Goal: Task Accomplishment & Management: Manage account settings

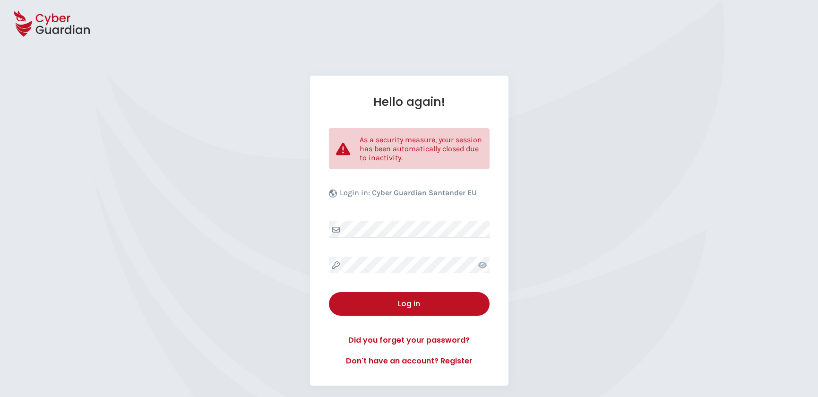
select select "English"
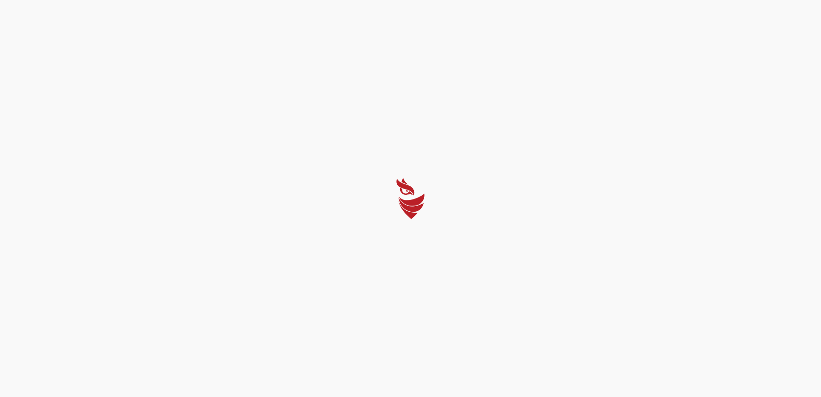
select select "English"
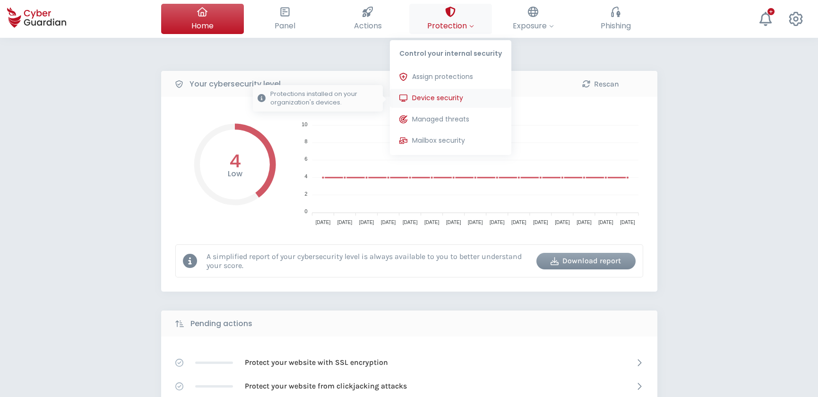
click at [437, 98] on span "Device security" at bounding box center [437, 98] width 51 height 10
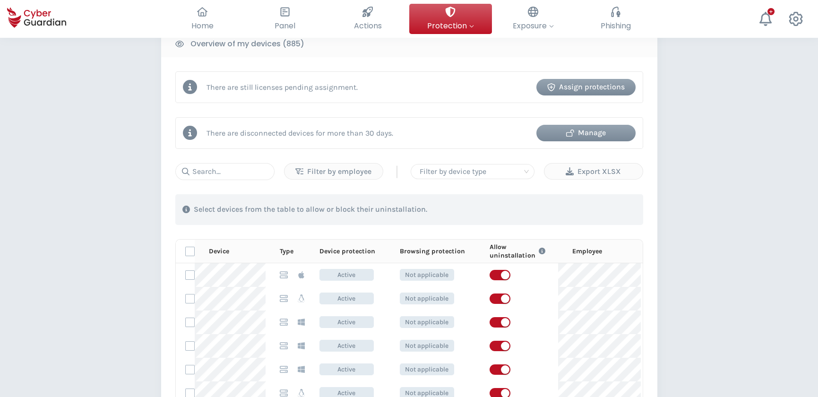
scroll to position [386, 0]
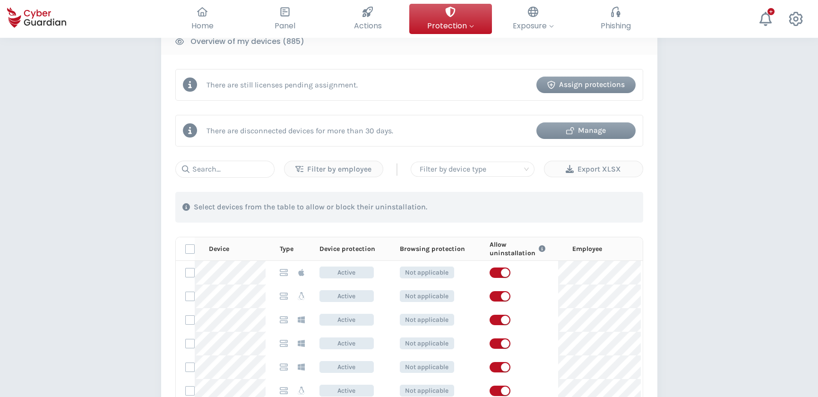
click at [600, 130] on div "Manage" at bounding box center [585, 130] width 85 height 11
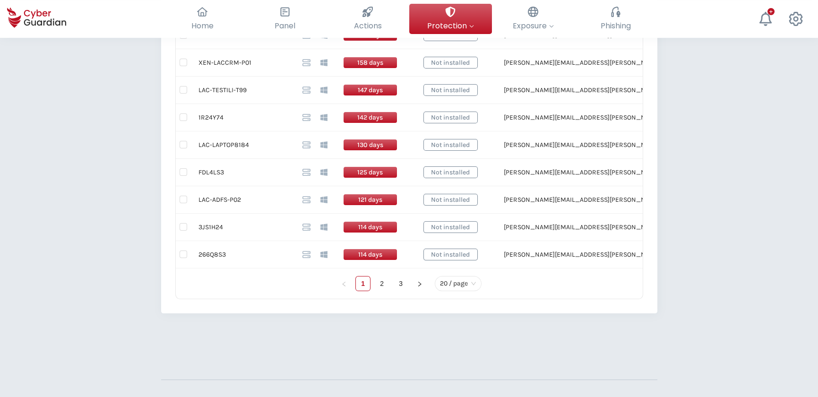
scroll to position [699, 0]
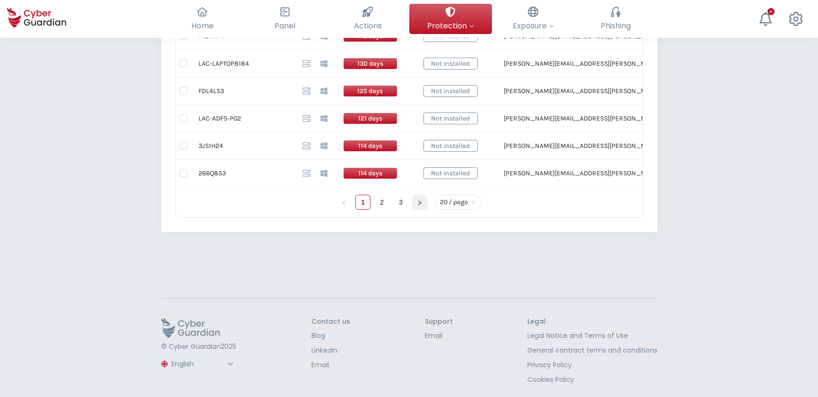
click at [417, 200] on icon "right" at bounding box center [420, 203] width 6 height 6
click at [418, 202] on icon "right" at bounding box center [420, 203] width 6 height 6
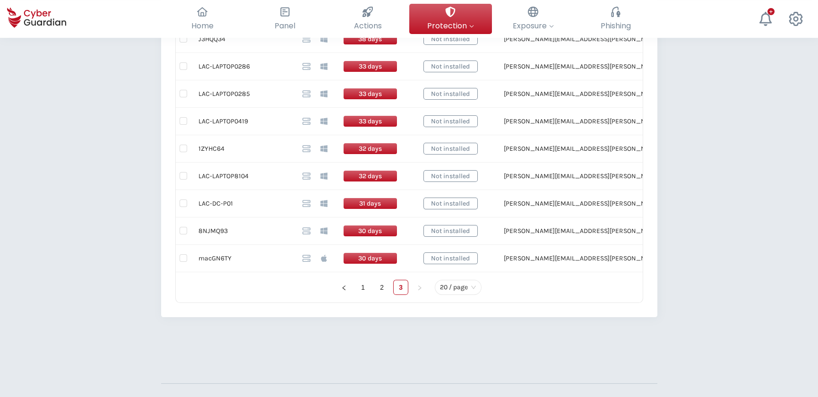
scroll to position [614, 0]
click at [227, 170] on td "LAC-LAPTOP8104" at bounding box center [243, 176] width 104 height 27
drag, startPoint x: 227, startPoint y: 170, endPoint x: 224, endPoint y: 175, distance: 5.8
click at [224, 175] on td "LAC-LAPTOP8104" at bounding box center [243, 176] width 104 height 27
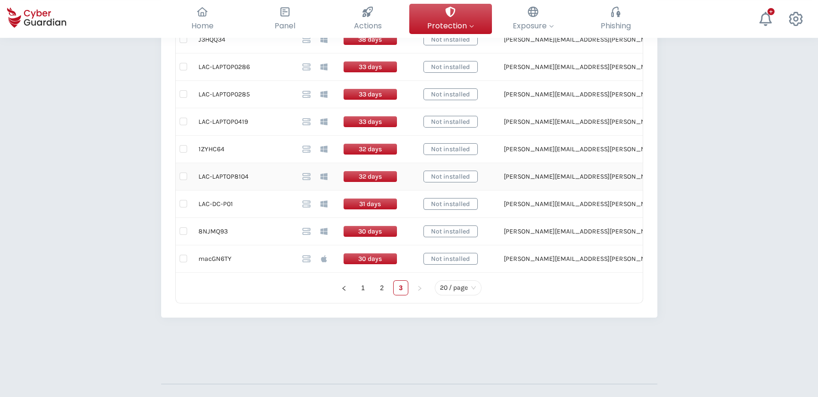
click at [224, 175] on td "LAC-LAPTOP8104" at bounding box center [243, 176] width 104 height 27
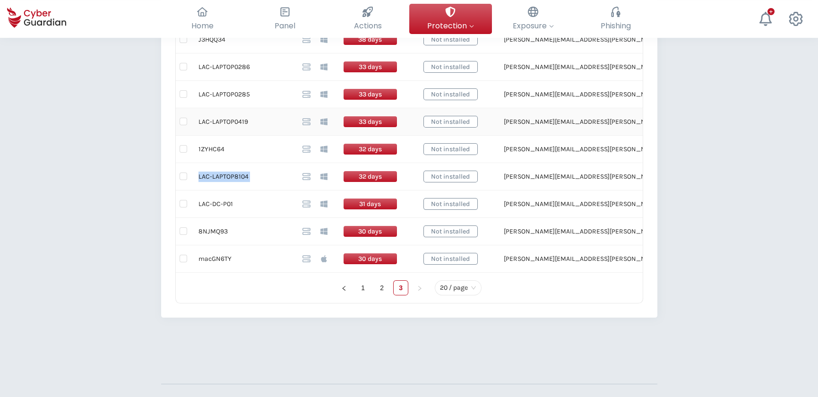
click at [222, 118] on td "LAC-LAPTOP0419" at bounding box center [243, 121] width 104 height 27
copy tr "LAC-LAPTOP0419"
click at [182, 120] on input "checkbox" at bounding box center [183, 122] width 8 height 8
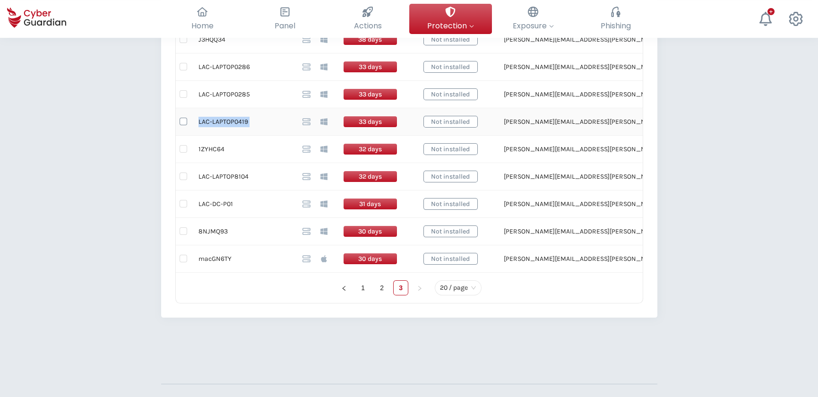
checkbox input "true"
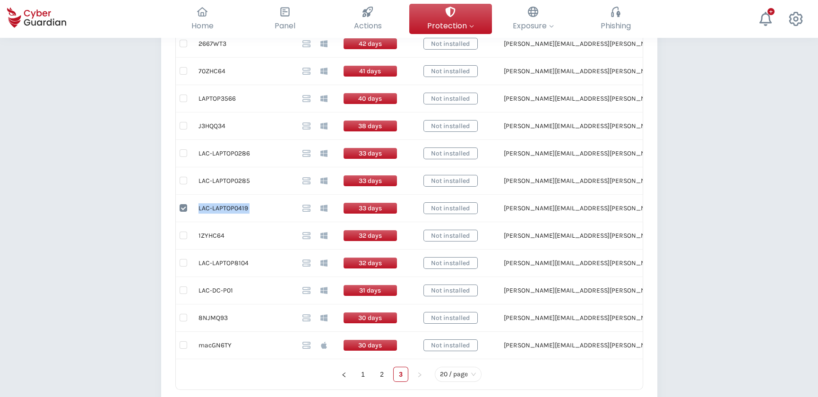
scroll to position [528, 0]
drag, startPoint x: 249, startPoint y: 179, endPoint x: 198, endPoint y: 180, distance: 51.0
click at [198, 180] on td "LAC-LAPTOP0285" at bounding box center [243, 180] width 104 height 27
copy td "LAC-LAPTOP0285"
click at [184, 179] on input "checkbox" at bounding box center [183, 180] width 8 height 8
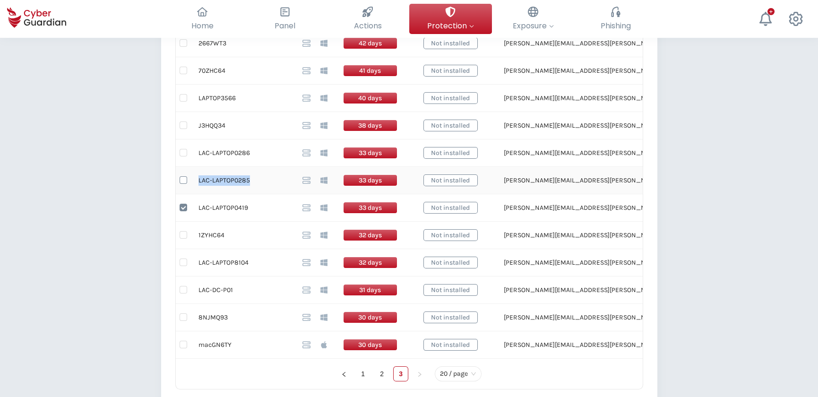
checkbox input "true"
drag, startPoint x: 250, startPoint y: 150, endPoint x: 198, endPoint y: 156, distance: 51.8
click at [198, 156] on td "LAC-LAPTOP0286" at bounding box center [243, 152] width 104 height 27
copy td "LAC-LAPTOP0286"
click at [182, 152] on input "checkbox" at bounding box center [183, 153] width 8 height 8
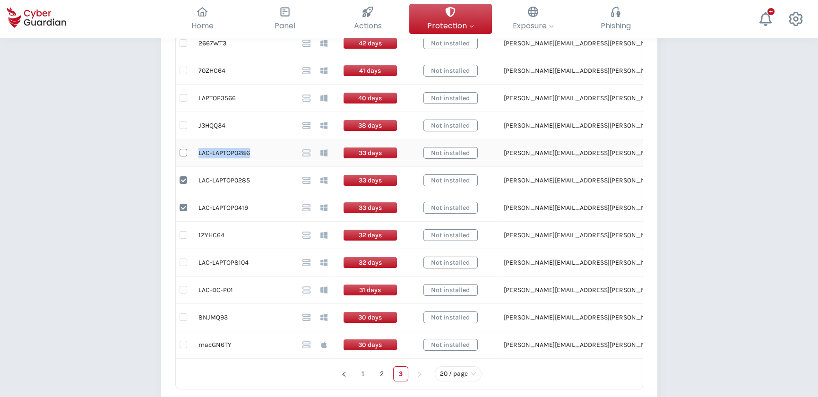
checkbox input "true"
click at [208, 95] on td "LAPTOP3566" at bounding box center [243, 98] width 104 height 27
copy td "LAPTOP3566"
drag, startPoint x: 247, startPoint y: 263, endPoint x: 198, endPoint y: 265, distance: 48.2
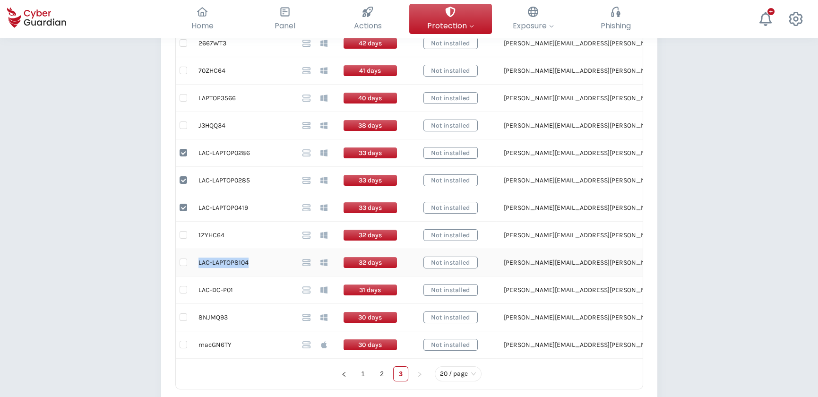
click at [198, 265] on td "LAC-LAPTOP8104" at bounding box center [243, 262] width 104 height 27
copy td "LAC-LAPTOP8104"
click at [215, 312] on td "8NJMQ93" at bounding box center [243, 317] width 104 height 27
copy td "8NJMQ93"
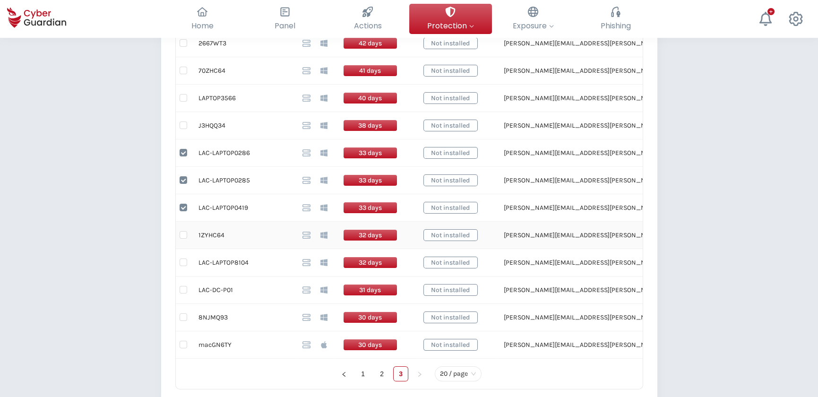
click at [213, 230] on td "1ZYHC64" at bounding box center [243, 235] width 104 height 27
copy td "1ZYHC64"
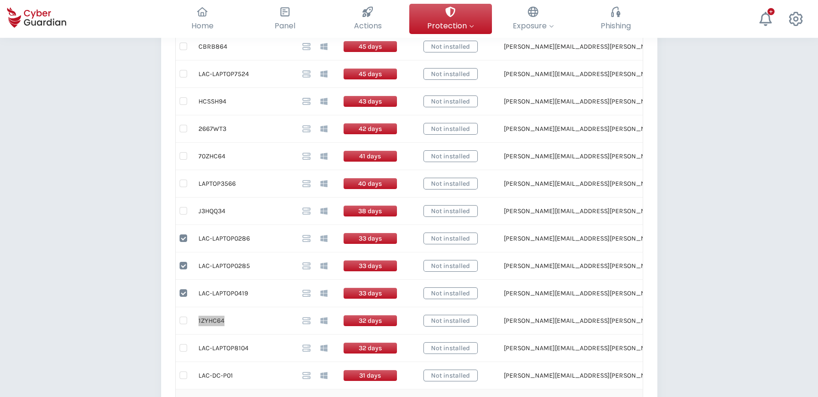
scroll to position [442, 0]
click at [212, 210] on td "J3HQQ34" at bounding box center [243, 211] width 104 height 27
copy td "J3HQQ34"
click at [219, 183] on td "LAPTOP3566" at bounding box center [243, 184] width 104 height 27
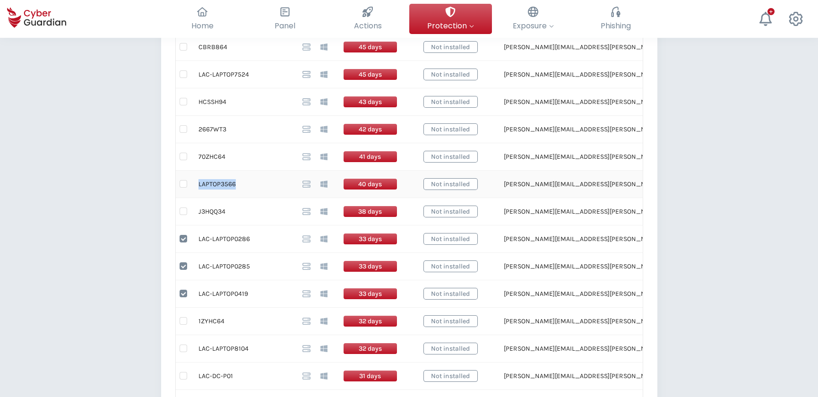
click at [219, 183] on td "LAPTOP3566" at bounding box center [243, 184] width 104 height 27
copy td "LAPTOP3566"
click at [215, 154] on td "70ZHC64" at bounding box center [243, 156] width 104 height 27
copy td "70ZHC64"
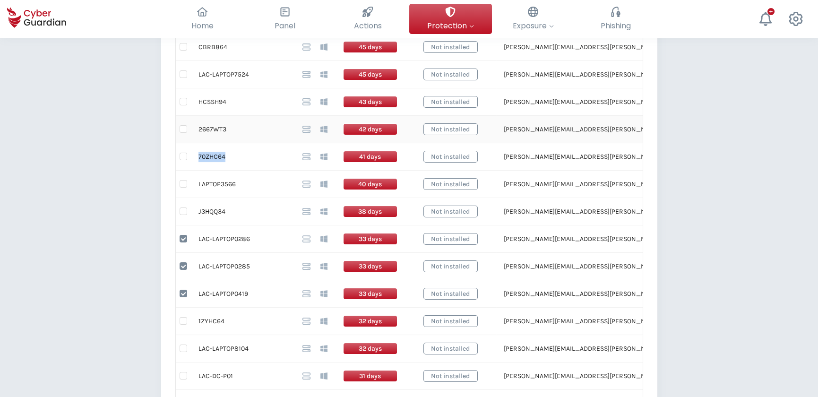
click at [210, 127] on td "2667WT3" at bounding box center [243, 129] width 104 height 27
click at [214, 98] on td "HCSSH94" at bounding box center [243, 101] width 104 height 27
drag, startPoint x: 247, startPoint y: 74, endPoint x: 197, endPoint y: 78, distance: 49.8
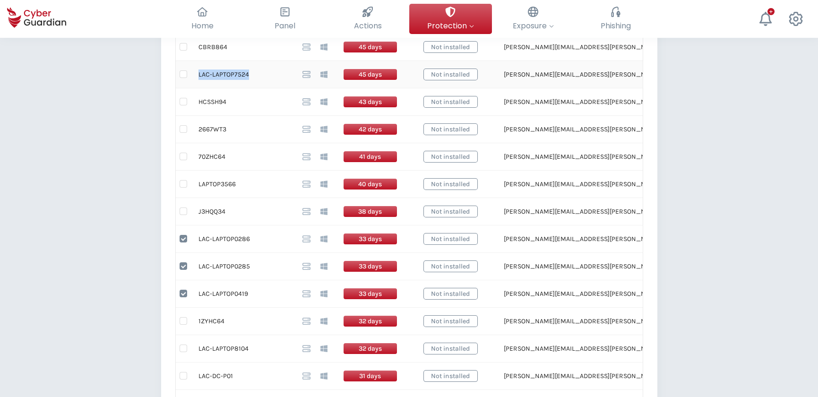
click at [197, 78] on td "LAC-LAPTOP7524" at bounding box center [243, 74] width 104 height 27
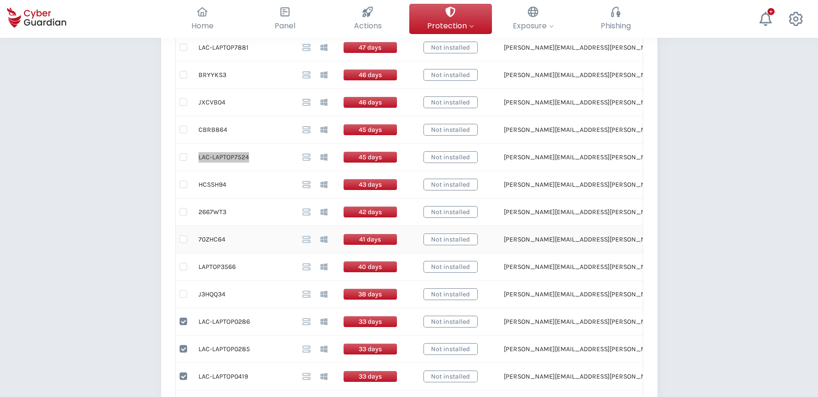
scroll to position [356, 0]
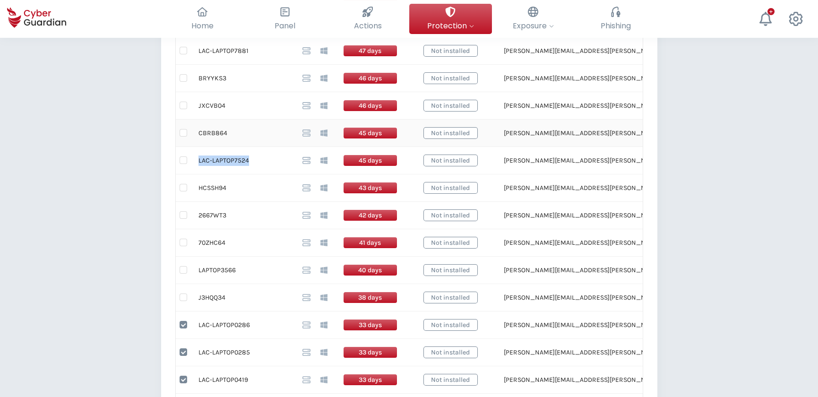
click at [213, 132] on td "CBRB864" at bounding box center [243, 132] width 104 height 27
click at [206, 102] on td "JXCVB04" at bounding box center [243, 105] width 104 height 27
click at [207, 77] on td "BRYYKS3" at bounding box center [243, 78] width 104 height 27
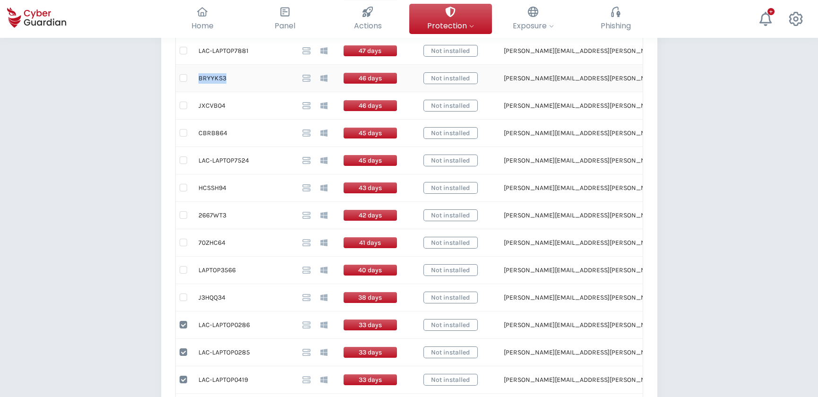
click at [207, 77] on td "BRYYKS3" at bounding box center [243, 78] width 104 height 27
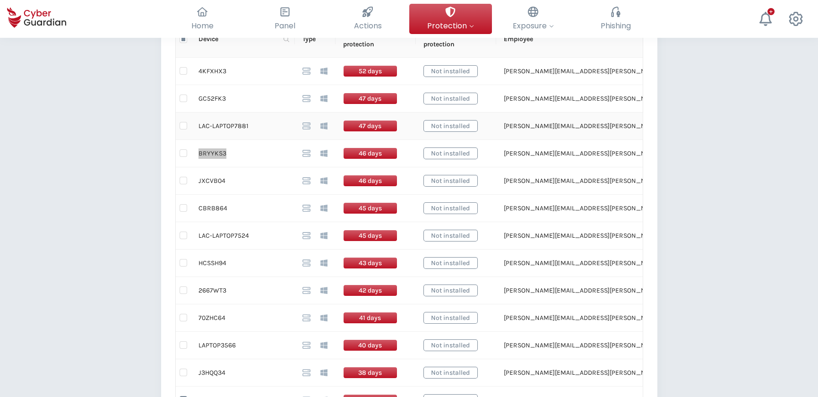
scroll to position [270, 0]
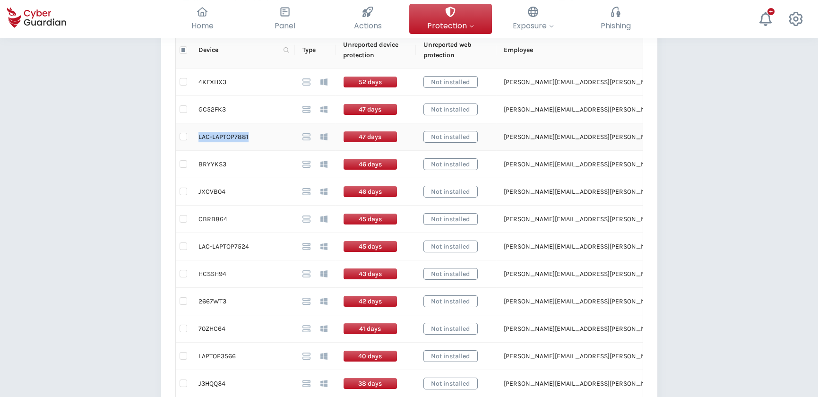
drag, startPoint x: 246, startPoint y: 136, endPoint x: 198, endPoint y: 137, distance: 47.2
click at [198, 137] on td "LAC-LAPTOP7881" at bounding box center [243, 136] width 104 height 27
click at [210, 108] on td "GC52FK3" at bounding box center [243, 109] width 104 height 27
click at [212, 82] on td "4KFXHX3" at bounding box center [243, 81] width 104 height 27
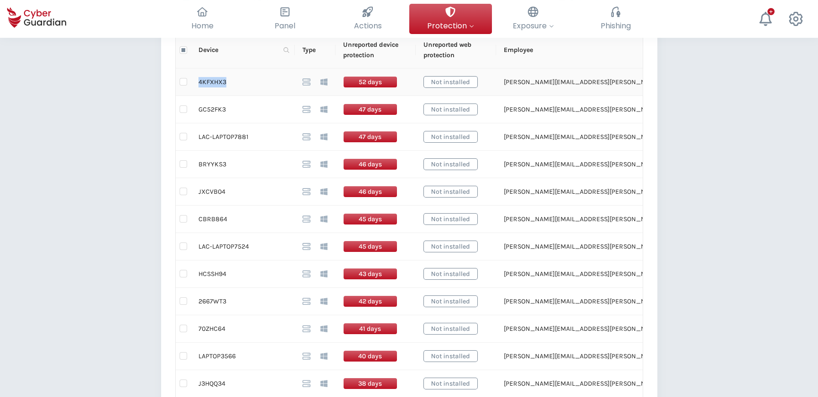
click at [212, 82] on td "4KFXHX3" at bounding box center [243, 81] width 104 height 27
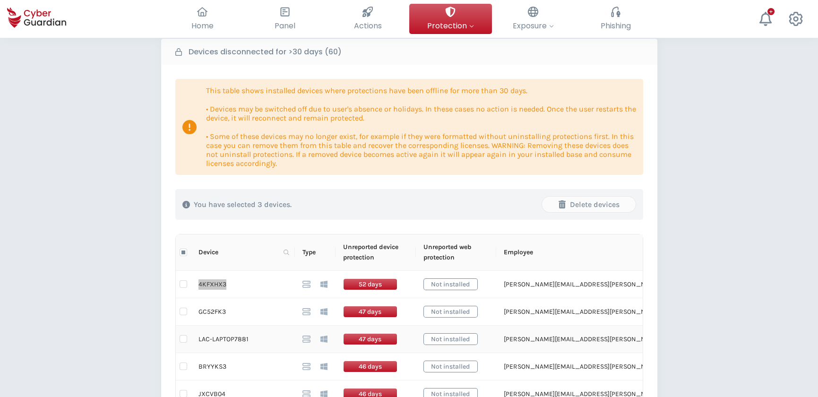
scroll to position [55, 0]
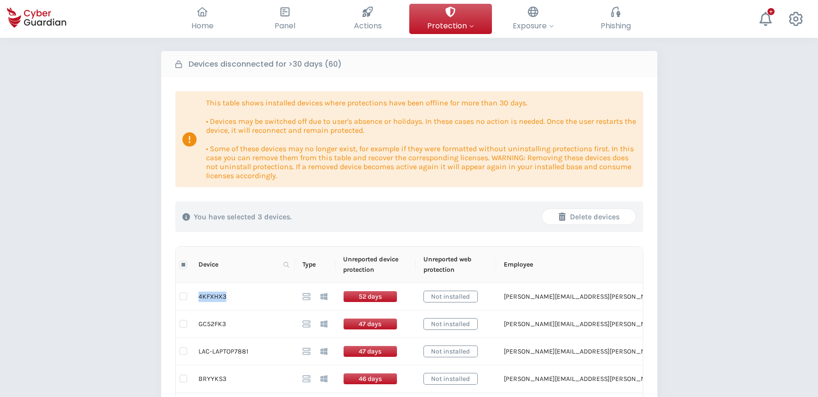
click at [603, 212] on div "Delete devices" at bounding box center [588, 216] width 79 height 11
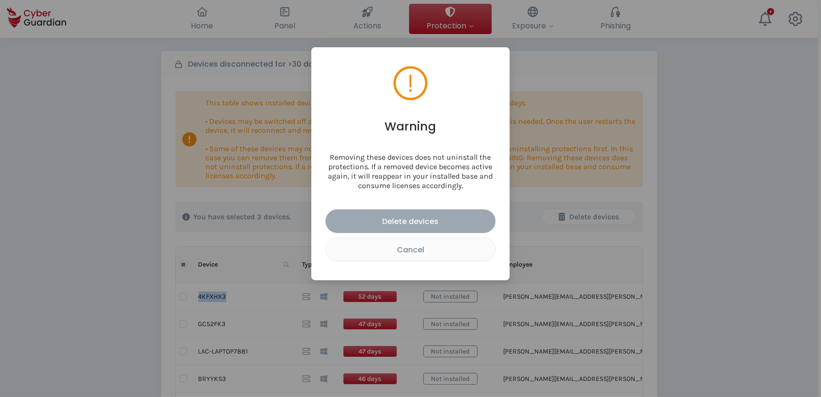
click at [408, 217] on div "Delete devices" at bounding box center [411, 221] width 156 height 12
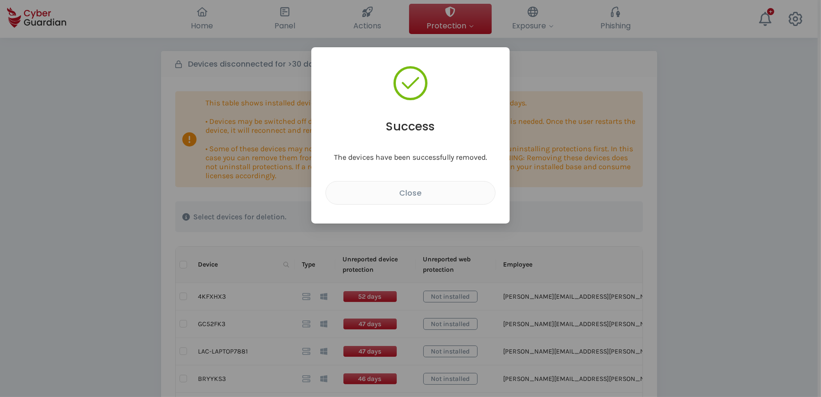
click at [663, 192] on div "Success The devices have been successfully removed. Close" at bounding box center [410, 198] width 821 height 397
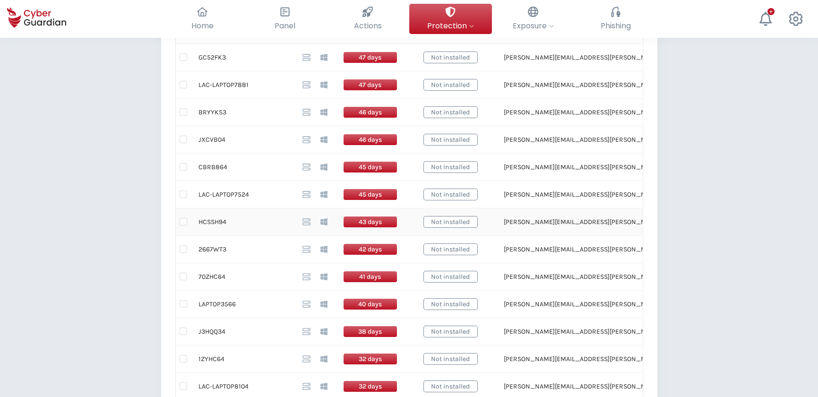
scroll to position [270, 0]
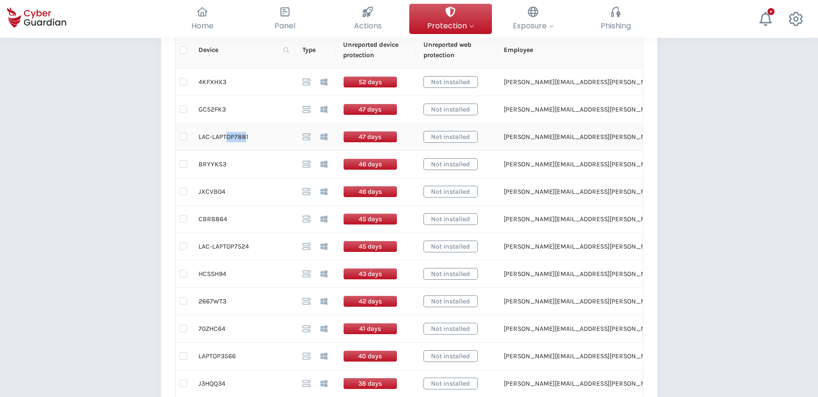
drag, startPoint x: 244, startPoint y: 135, endPoint x: 226, endPoint y: 137, distance: 18.1
click at [226, 137] on td "LAC-LAPTOP7881" at bounding box center [243, 136] width 104 height 27
drag, startPoint x: 226, startPoint y: 137, endPoint x: 198, endPoint y: 143, distance: 28.4
click at [198, 143] on td "LAC-LAPTOP7881" at bounding box center [243, 136] width 104 height 27
click at [204, 82] on td "4KFXHX3" at bounding box center [243, 81] width 104 height 27
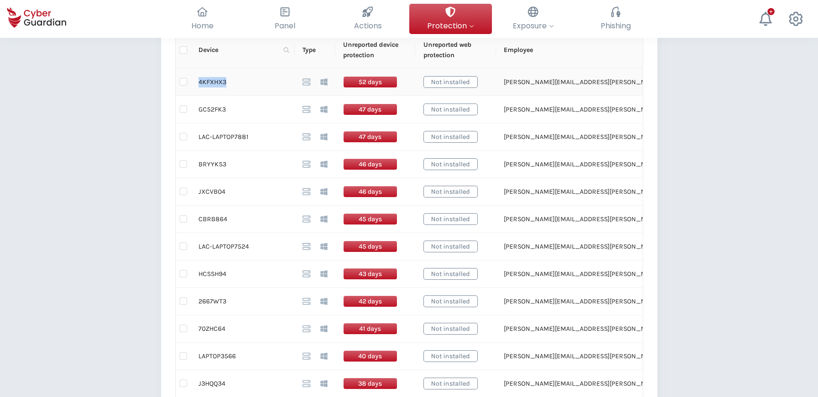
click at [204, 82] on td "4KFXHX3" at bounding box center [243, 81] width 104 height 27
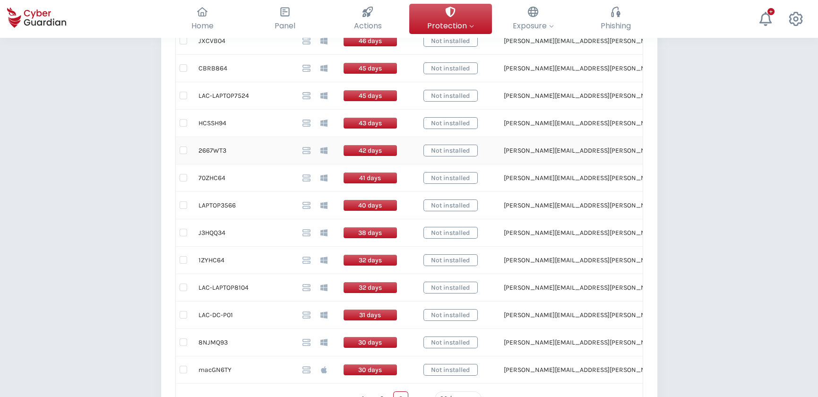
scroll to position [442, 0]
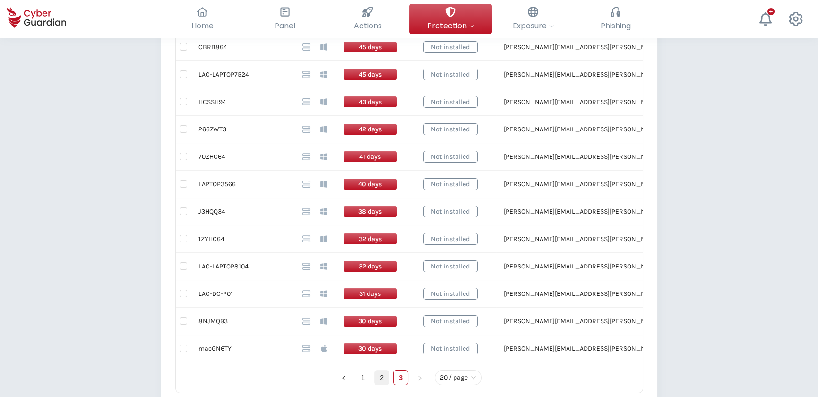
click at [378, 378] on link "2" at bounding box center [382, 377] width 14 height 14
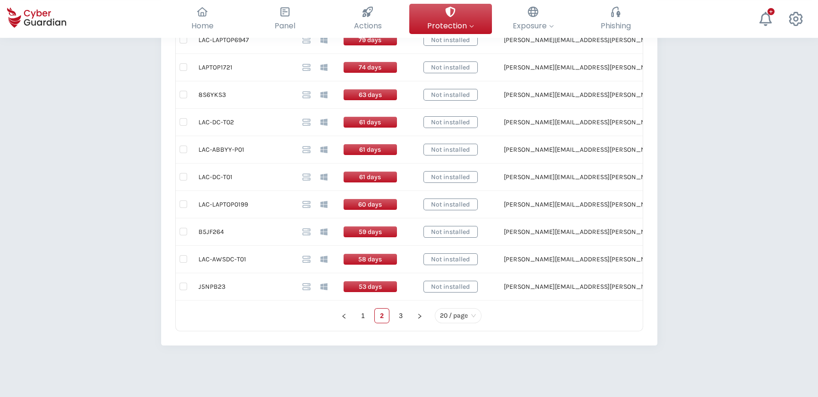
scroll to position [614, 0]
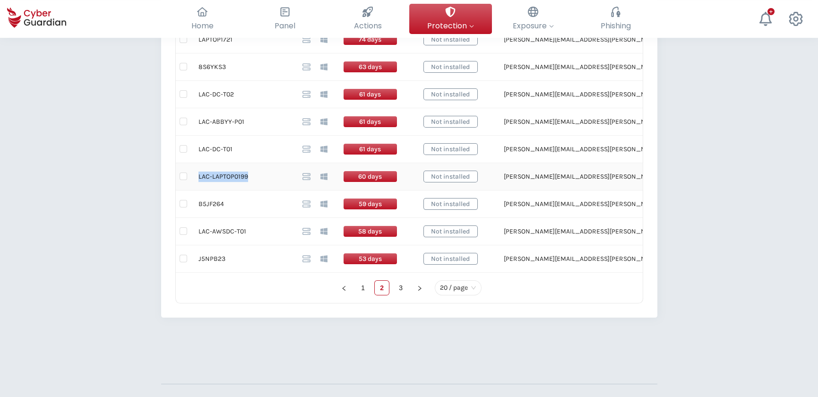
drag, startPoint x: 248, startPoint y: 175, endPoint x: 196, endPoint y: 179, distance: 53.1
click at [196, 179] on td "LAC-LAPTOP0199" at bounding box center [243, 176] width 104 height 27
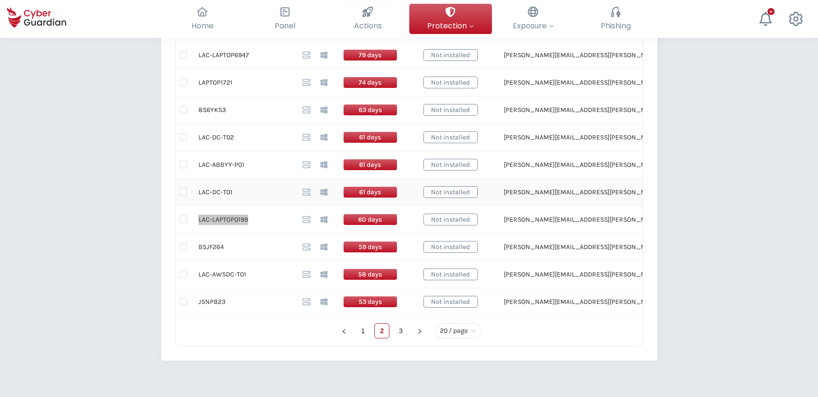
scroll to position [528, 0]
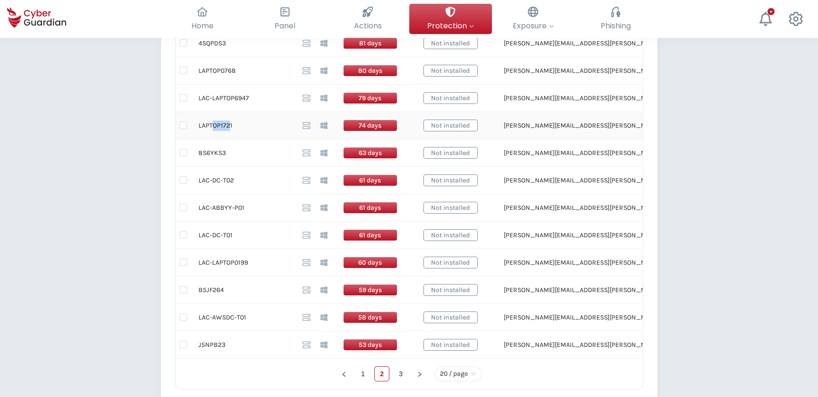
drag, startPoint x: 229, startPoint y: 123, endPoint x: 211, endPoint y: 124, distance: 18.5
click at [211, 124] on td "LAPTOP1721" at bounding box center [243, 125] width 104 height 27
click at [210, 125] on td "LAPTOP1721" at bounding box center [243, 125] width 104 height 27
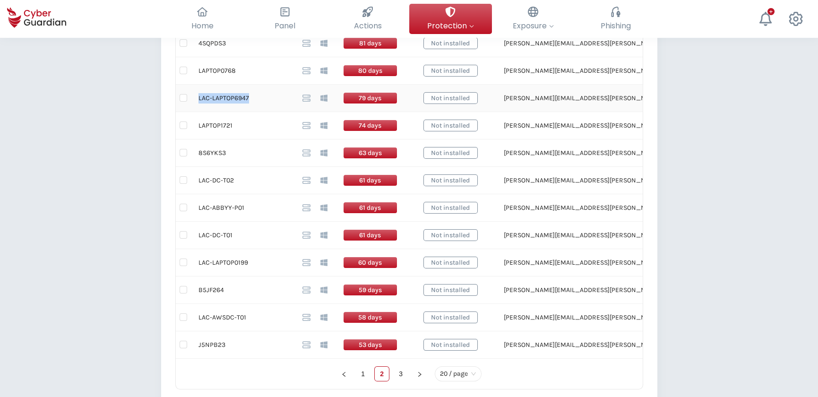
drag, startPoint x: 247, startPoint y: 97, endPoint x: 199, endPoint y: 102, distance: 48.9
click at [199, 102] on td "LAC-LAPTOP6947" at bounding box center [243, 98] width 104 height 27
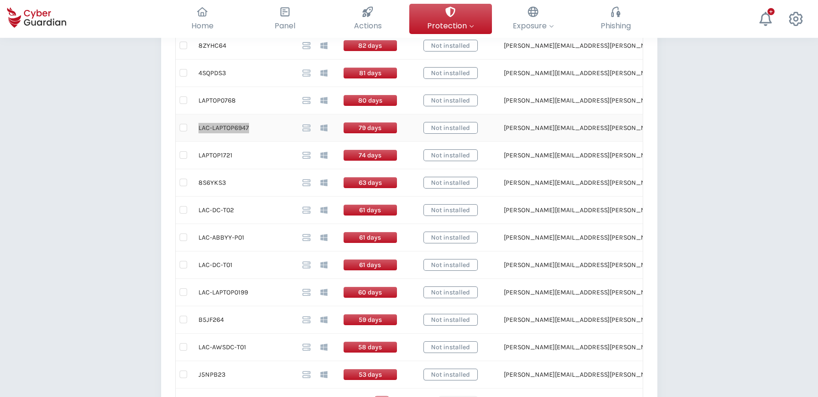
scroll to position [485, 0]
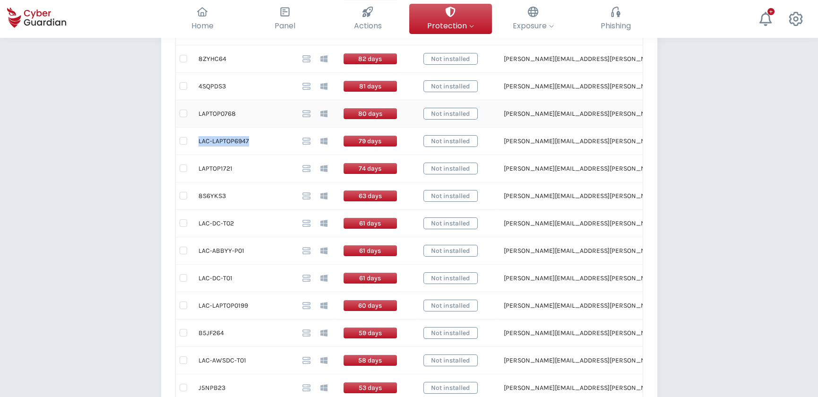
click at [219, 112] on td "LAPTOP0768" at bounding box center [243, 113] width 104 height 27
click at [219, 111] on td "LAPTOP0768" at bounding box center [243, 113] width 104 height 27
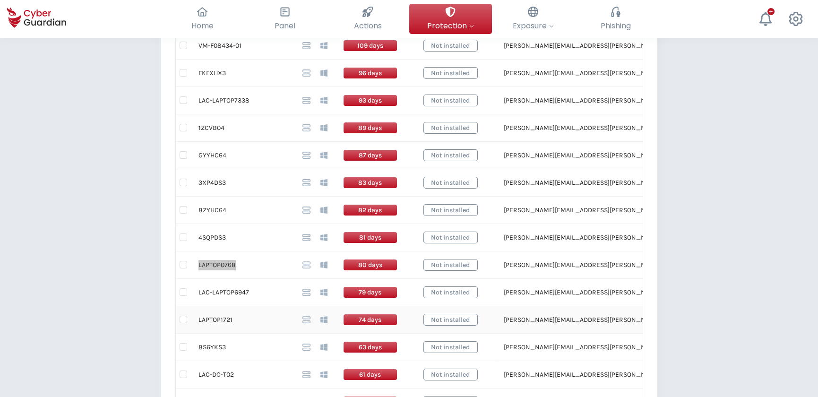
scroll to position [313, 0]
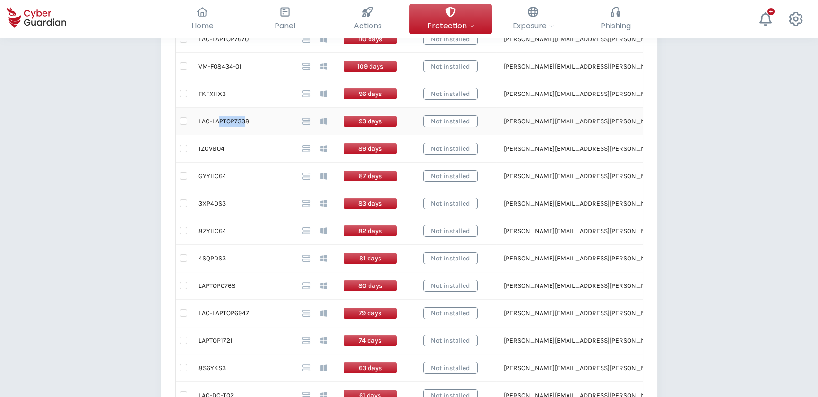
drag, startPoint x: 243, startPoint y: 118, endPoint x: 219, endPoint y: 120, distance: 23.7
click at [219, 120] on td "LAC-LAPTOP7338" at bounding box center [243, 121] width 104 height 27
drag, startPoint x: 219, startPoint y: 120, endPoint x: 192, endPoint y: 128, distance: 28.0
click at [192, 128] on td "LAC-LAPTOP7338" at bounding box center [243, 121] width 104 height 27
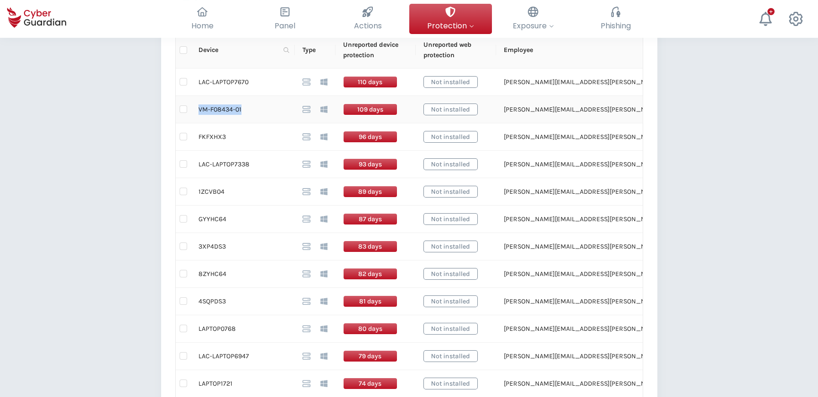
drag, startPoint x: 241, startPoint y: 107, endPoint x: 192, endPoint y: 109, distance: 48.7
click at [192, 109] on td "VM-F08434-01" at bounding box center [243, 109] width 104 height 27
click at [184, 109] on input "checkbox" at bounding box center [183, 109] width 8 height 8
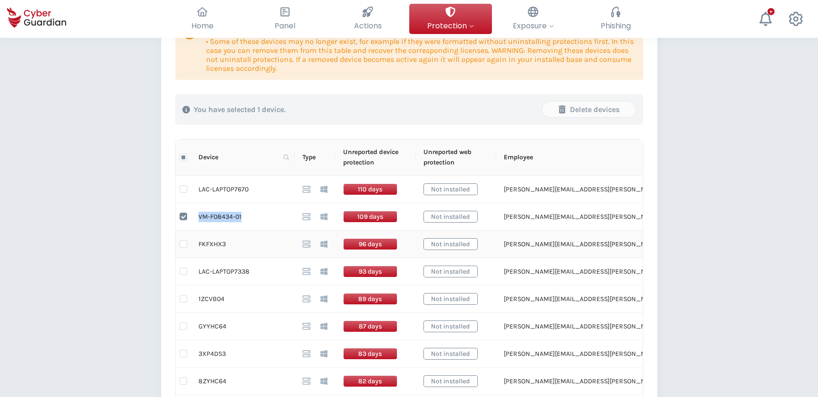
scroll to position [141, 0]
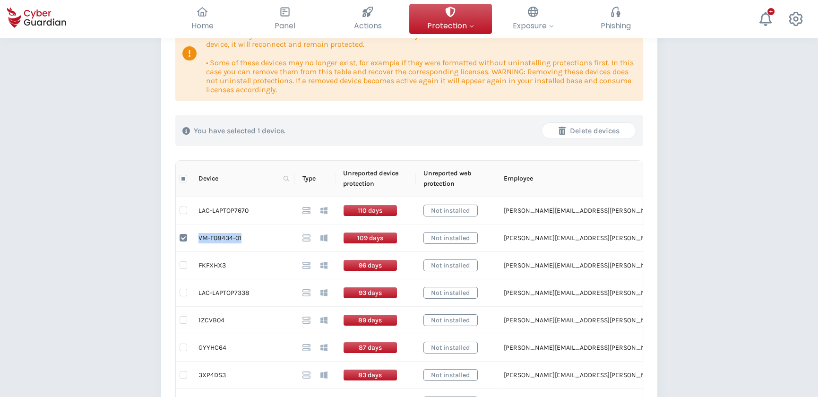
click at [590, 132] on div "Delete devices" at bounding box center [588, 130] width 79 height 11
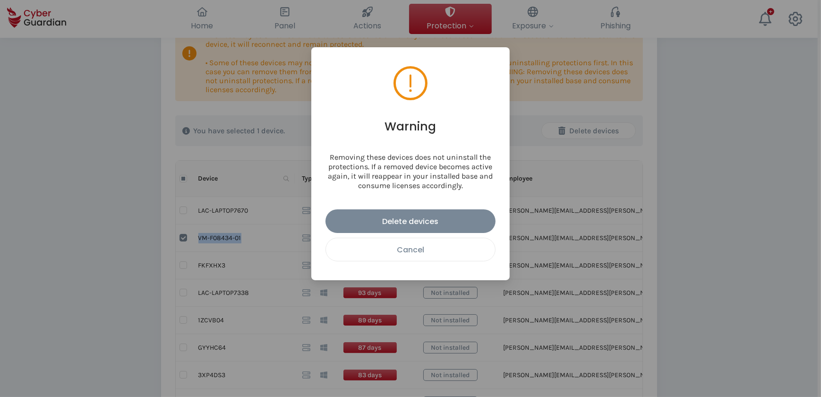
click at [422, 255] on button "Cancel" at bounding box center [410, 250] width 170 height 24
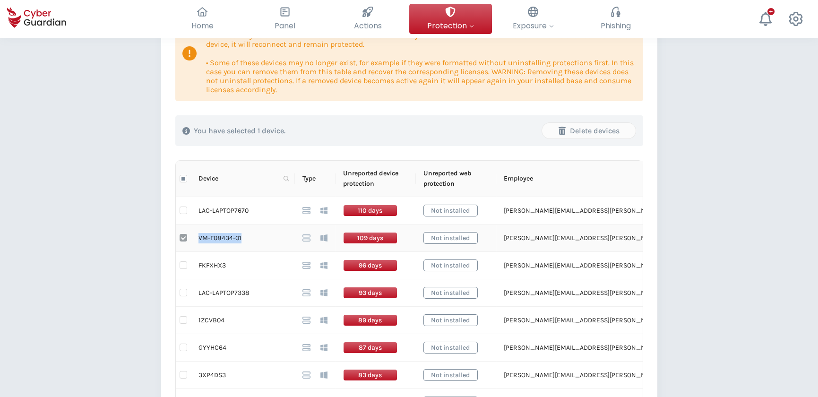
click at [181, 238] on input "checkbox" at bounding box center [183, 238] width 8 height 8
checkbox input "false"
drag, startPoint x: 250, startPoint y: 211, endPoint x: 198, endPoint y: 213, distance: 52.0
click at [198, 213] on td "LAC-LAPTOP7670" at bounding box center [243, 210] width 104 height 27
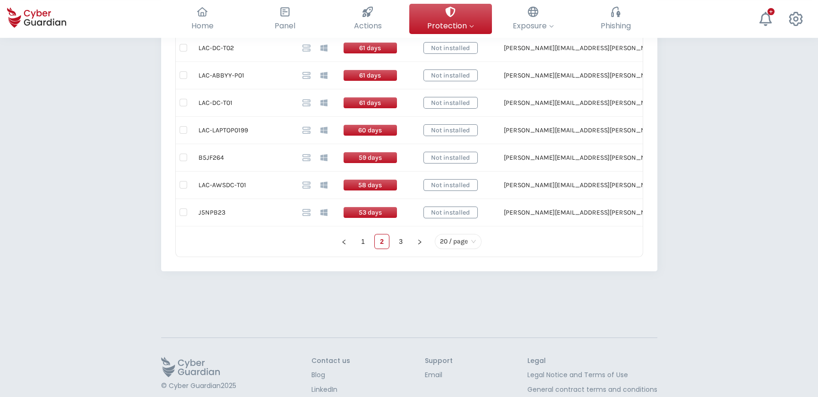
scroll to position [699, 0]
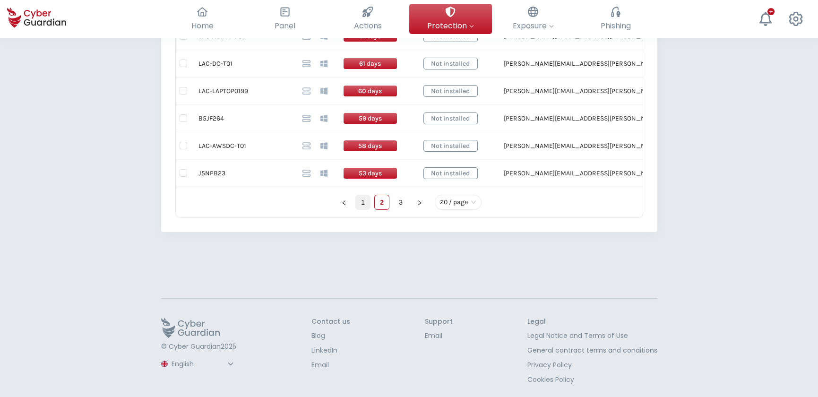
click at [365, 203] on link "1" at bounding box center [363, 202] width 14 height 14
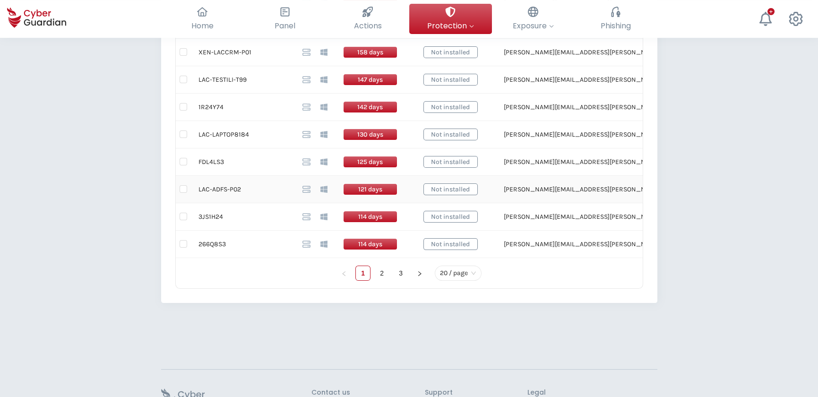
scroll to position [614, 0]
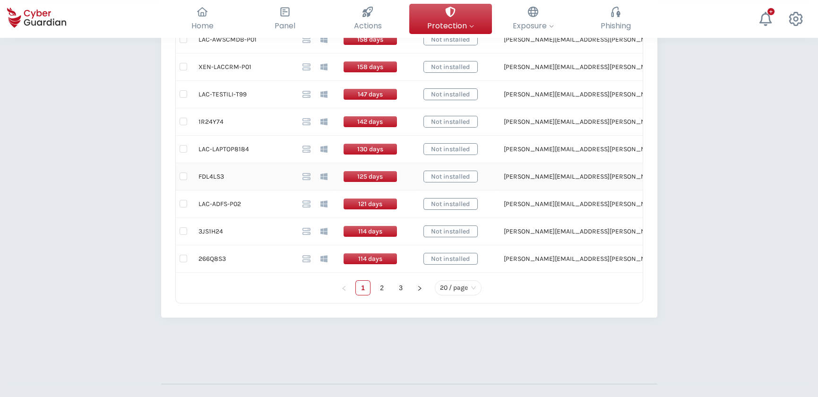
click at [209, 177] on td "FDL4LS3" at bounding box center [243, 176] width 104 height 27
click at [239, 149] on td "LAC-LAPTOP8184" at bounding box center [243, 149] width 104 height 27
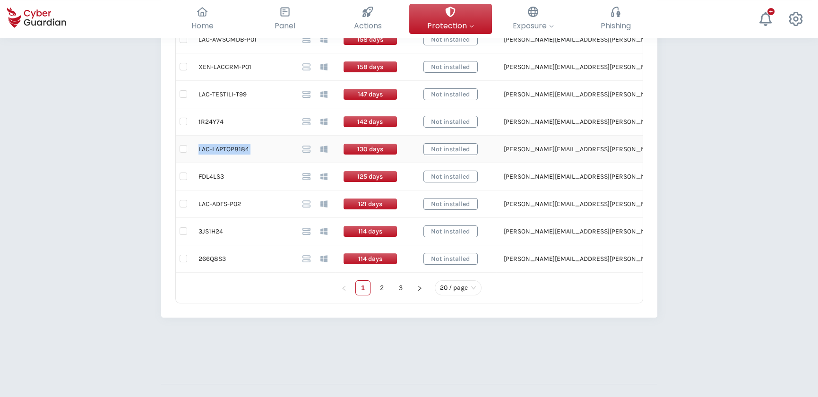
click at [239, 149] on td "LAC-LAPTOP8184" at bounding box center [243, 149] width 104 height 27
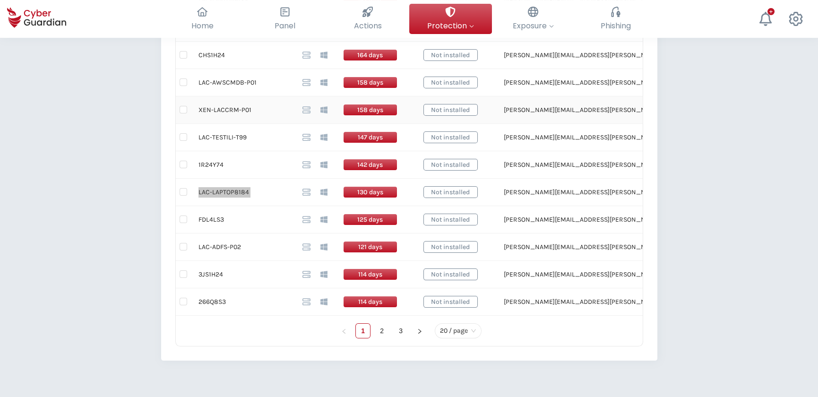
scroll to position [528, 0]
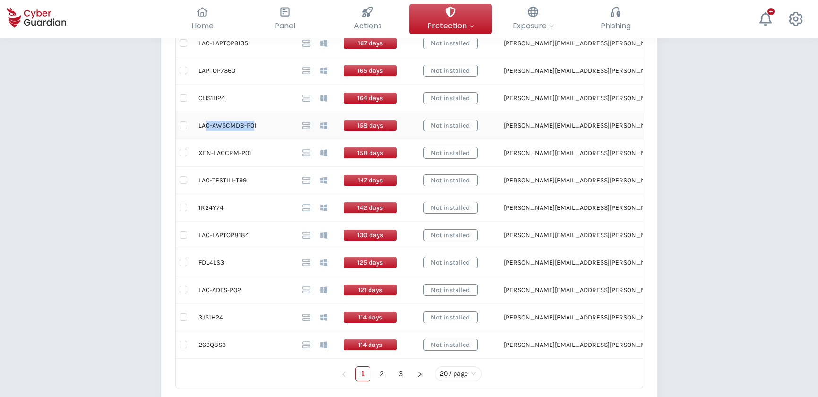
drag, startPoint x: 254, startPoint y: 123, endPoint x: 203, endPoint y: 125, distance: 51.1
click at [203, 125] on td "LAC-AWSCMDB-P01" at bounding box center [243, 125] width 104 height 27
drag, startPoint x: 203, startPoint y: 125, endPoint x: 253, endPoint y: 125, distance: 50.1
click at [253, 125] on td "LAC-AWSCMDB-P01" at bounding box center [243, 125] width 104 height 27
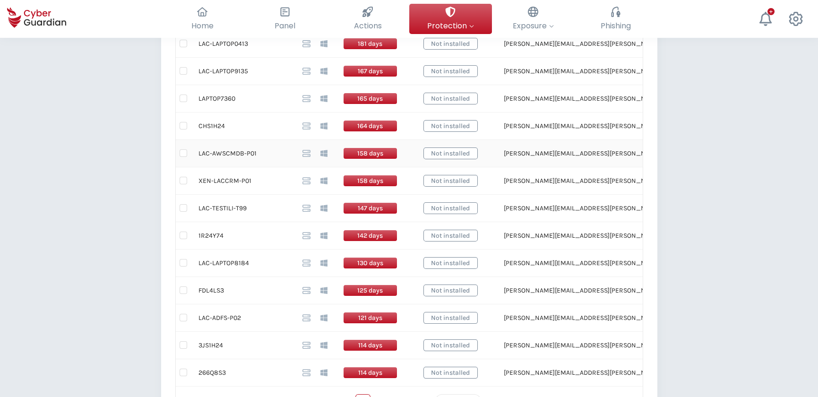
scroll to position [485, 0]
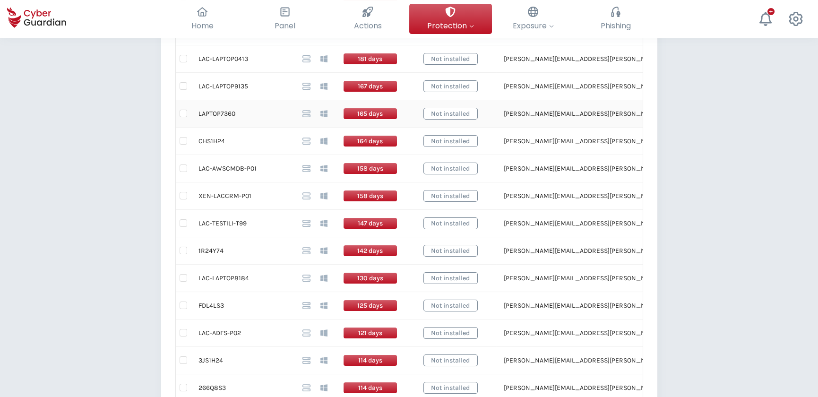
click at [227, 114] on td "LAPTOP7360" at bounding box center [243, 113] width 104 height 27
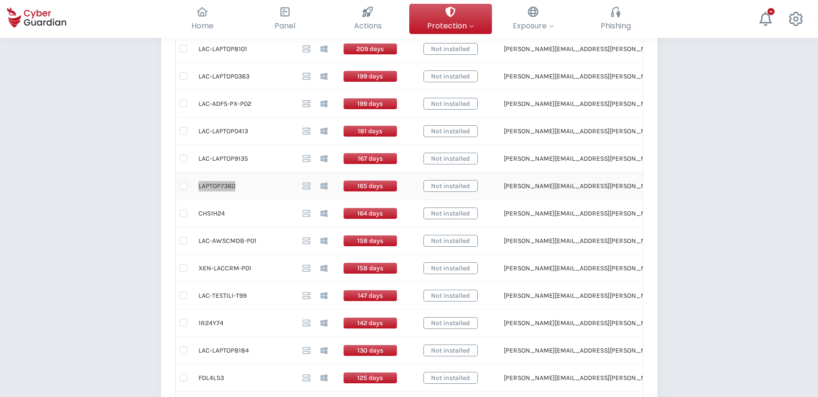
scroll to position [399, 0]
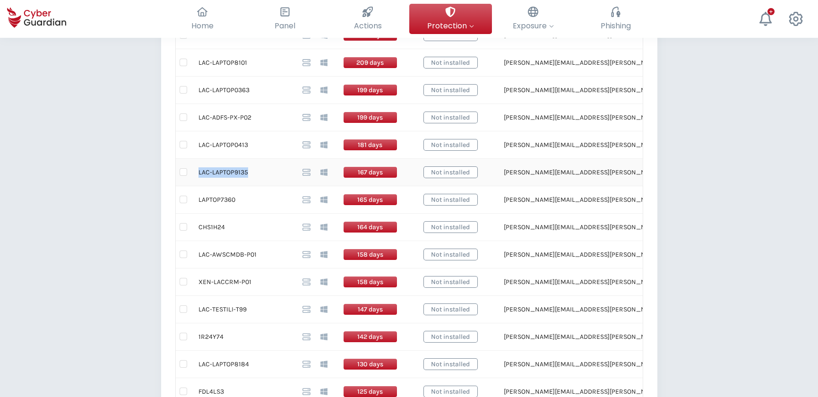
drag, startPoint x: 247, startPoint y: 171, endPoint x: 193, endPoint y: 177, distance: 54.2
click at [193, 177] on td "LAC-LAPTOP9135" at bounding box center [243, 172] width 104 height 27
drag, startPoint x: 247, startPoint y: 143, endPoint x: 197, endPoint y: 150, distance: 50.0
click at [197, 150] on td "LAC-LAPTOP0413" at bounding box center [243, 144] width 104 height 27
drag, startPoint x: 249, startPoint y: 87, endPoint x: 197, endPoint y: 81, distance: 52.4
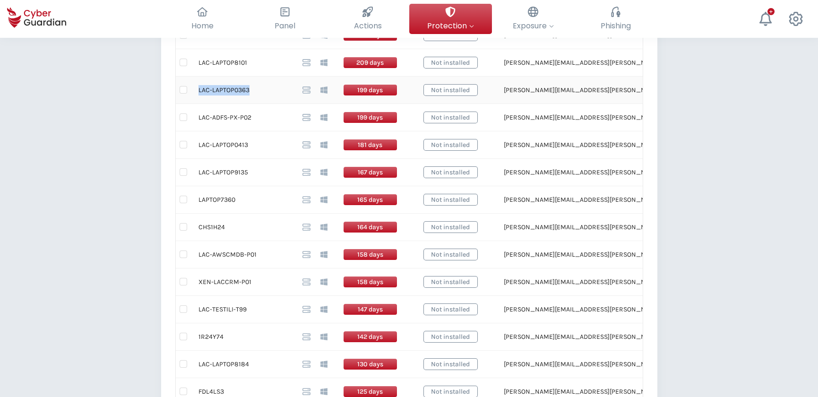
click at [197, 81] on td "LAC-LAPTOP0363" at bounding box center [243, 90] width 104 height 27
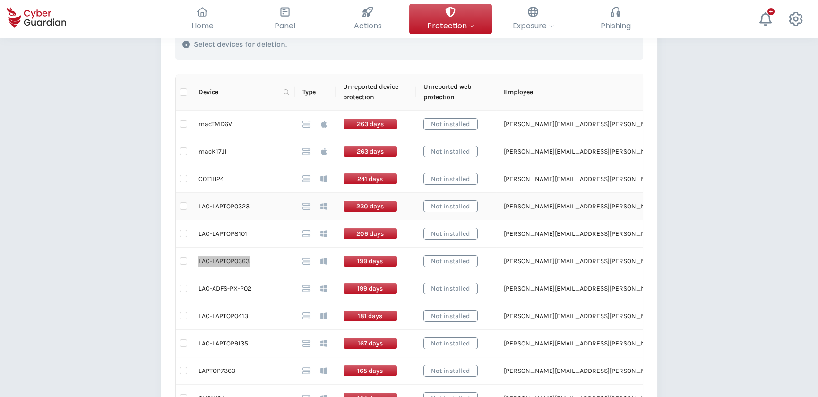
scroll to position [227, 0]
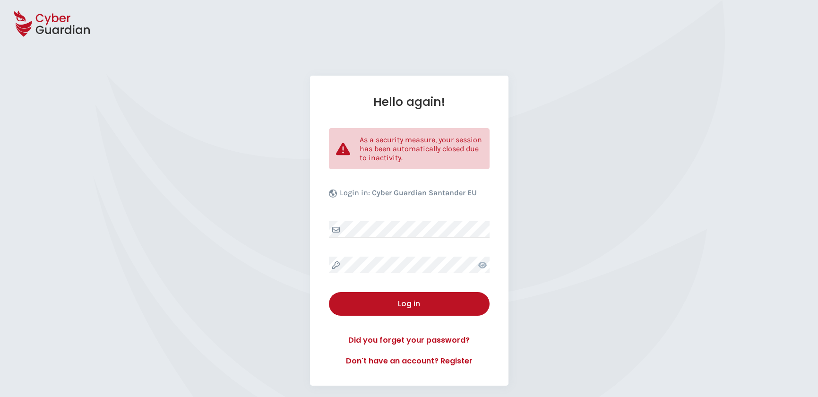
select select "English"
